Goal: Task Accomplishment & Management: Manage account settings

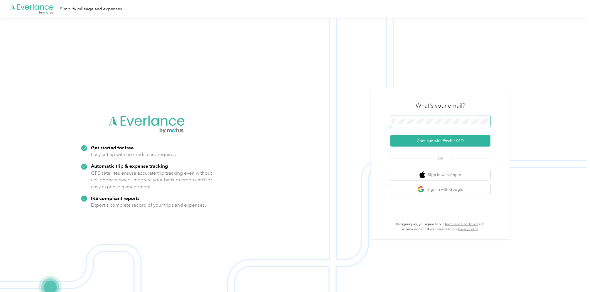
click at [407, 118] on span at bounding box center [440, 121] width 100 height 12
click at [454, 141] on button "Continue with Email / SSO" at bounding box center [440, 141] width 100 height 12
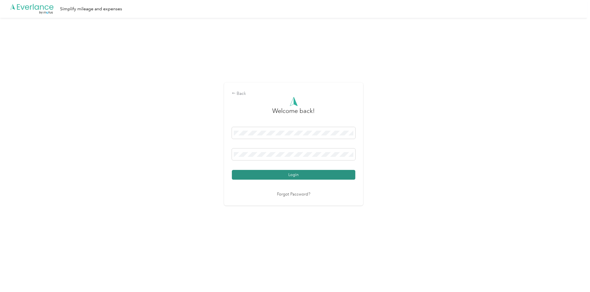
click at [313, 178] on button "Login" at bounding box center [293, 175] width 123 height 10
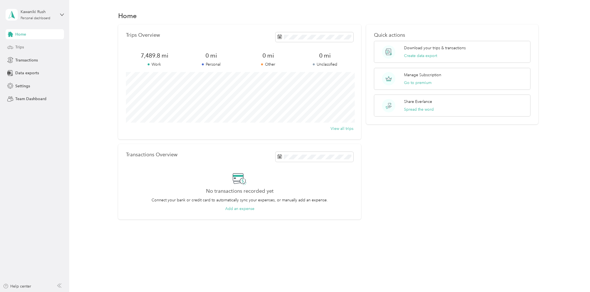
click at [22, 48] on span "Trips" at bounding box center [19, 47] width 9 height 6
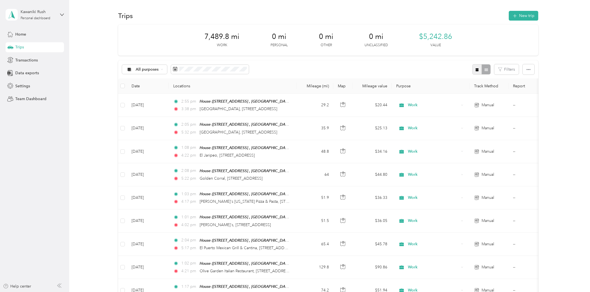
click at [473, 73] on button "button" at bounding box center [477, 69] width 9 height 10
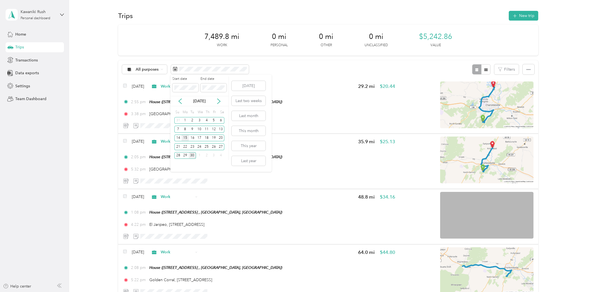
click at [185, 138] on div "15" at bounding box center [185, 138] width 7 height 7
click at [179, 155] on div "28" at bounding box center [177, 155] width 7 height 7
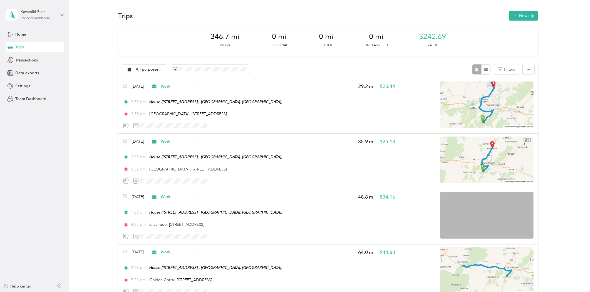
click at [59, 15] on div "Kawaniki Rush Personal dashboard" at bounding box center [35, 14] width 58 height 19
click at [32, 44] on div "Log out" at bounding box center [63, 46] width 109 height 10
